Goal: Task Accomplishment & Management: Complete application form

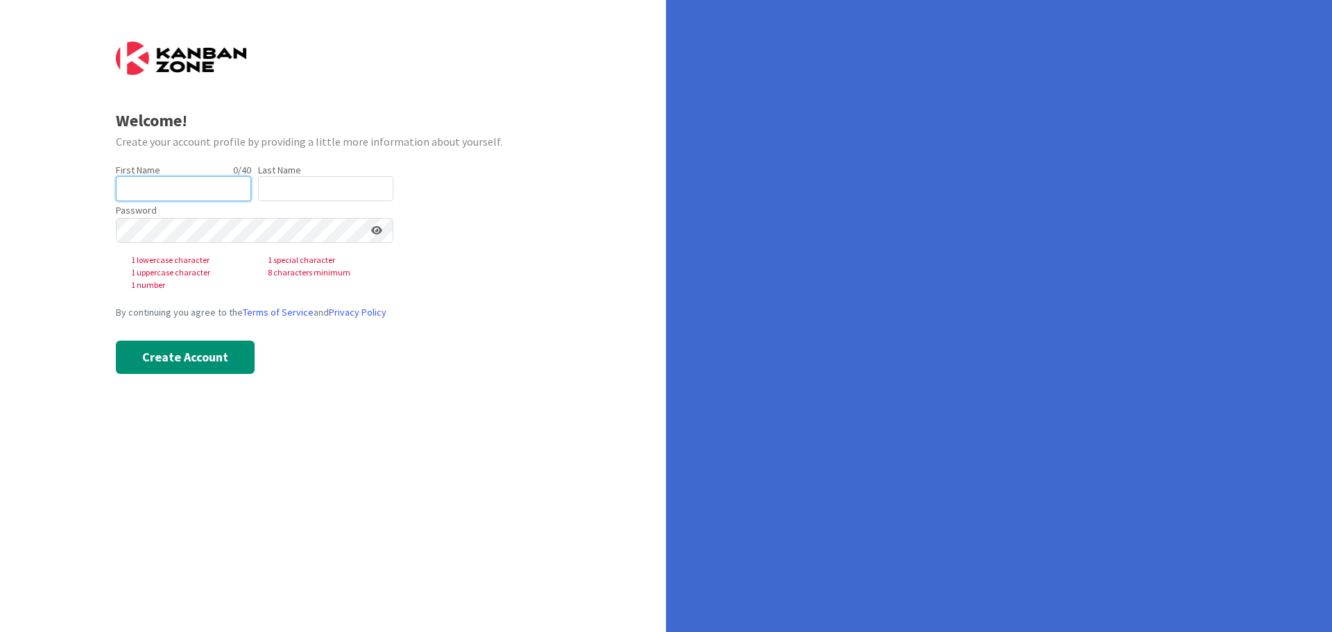
click at [157, 176] on input "text" at bounding box center [183, 188] width 135 height 25
type input "[PERSON_NAME]"
type input "De La Cuesta"
click at [452, 395] on div "Welcome! Create your account profile by providing a little more information abo…" at bounding box center [333, 316] width 666 height 632
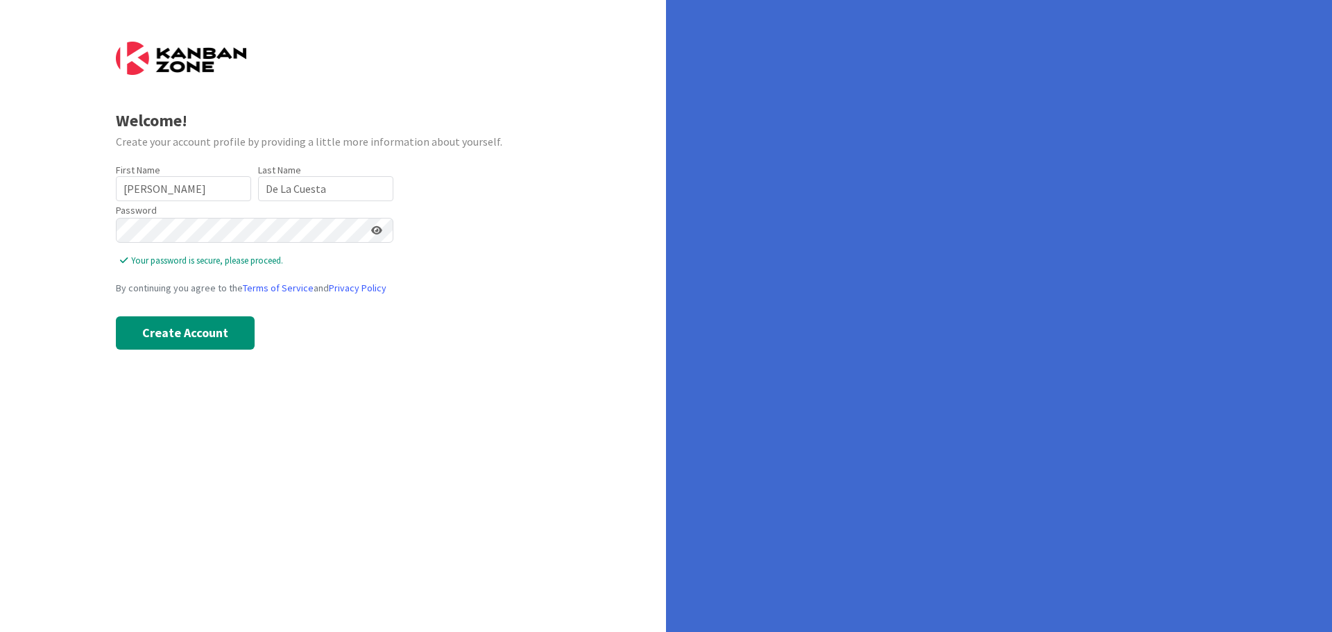
click at [352, 364] on div "Welcome! Create your account profile by providing a little more information abo…" at bounding box center [333, 316] width 666 height 632
click at [179, 336] on button "Create Account" at bounding box center [185, 332] width 139 height 33
